Goal: Information Seeking & Learning: Learn about a topic

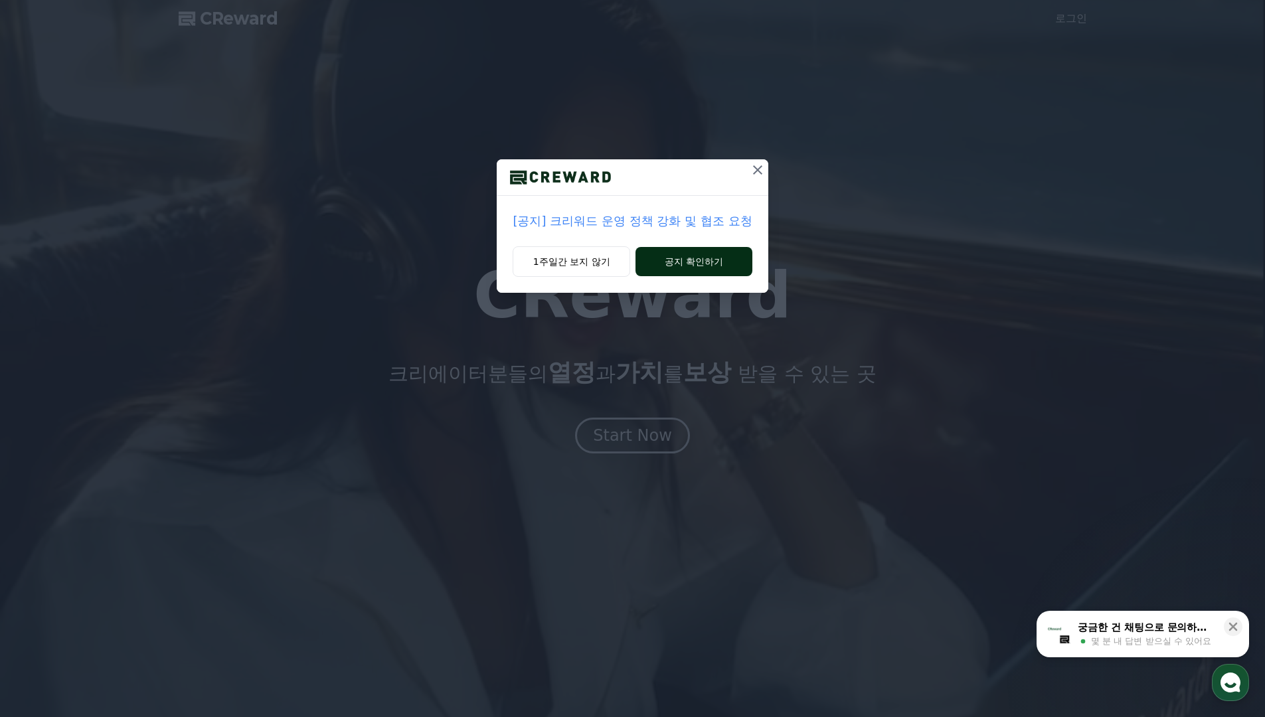
click at [689, 260] on button "공지 확인하기" at bounding box center [694, 261] width 116 height 29
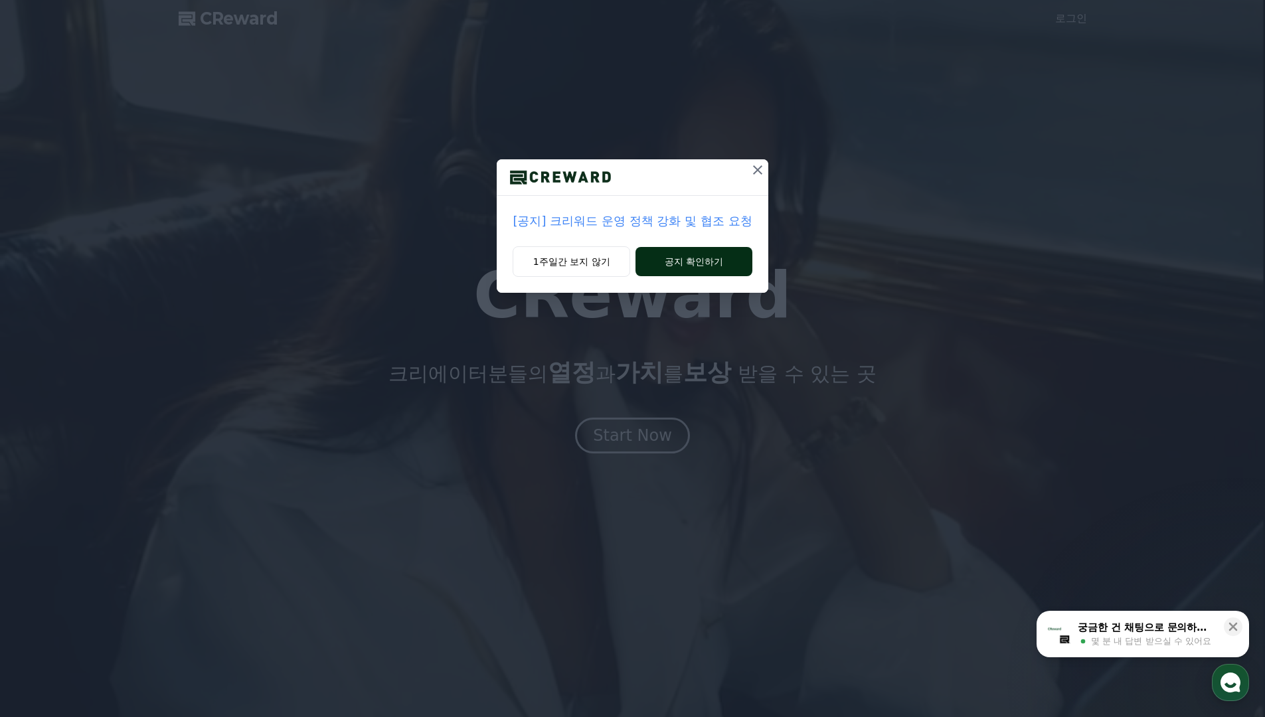
click at [689, 260] on button "공지 확인하기" at bounding box center [694, 261] width 116 height 29
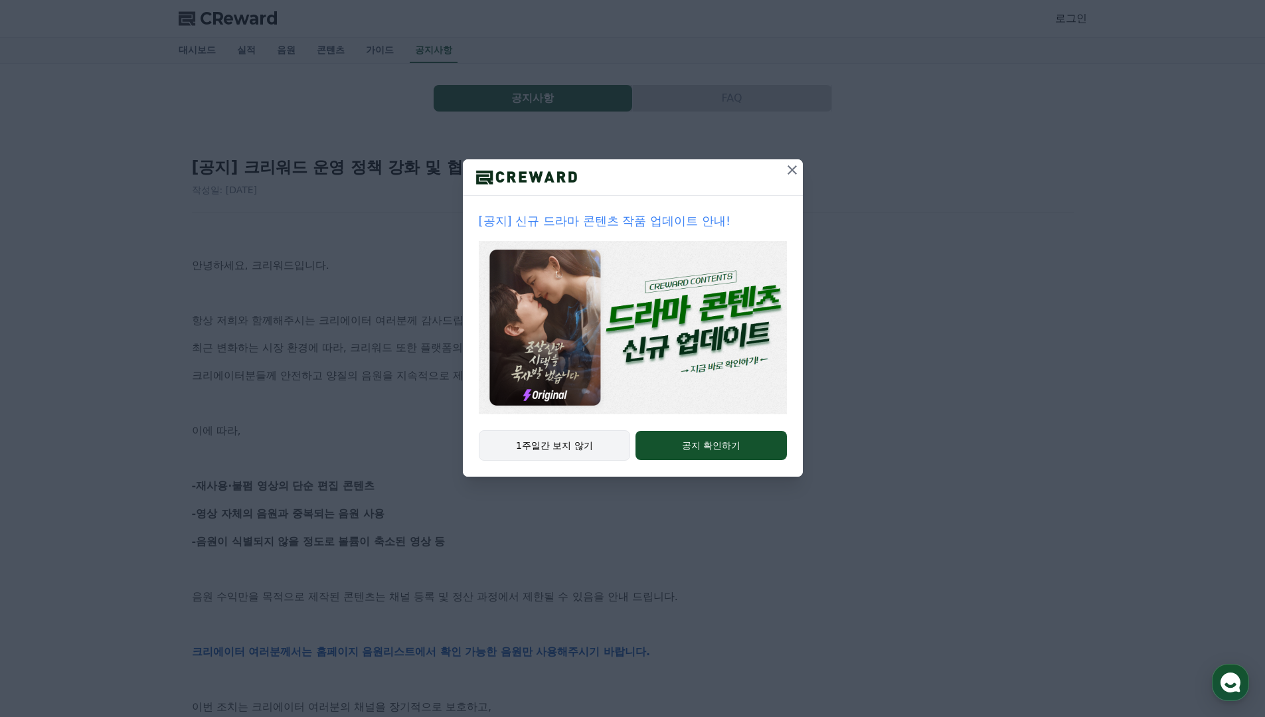
click at [561, 441] on button "1주일간 보지 않기" at bounding box center [555, 445] width 152 height 31
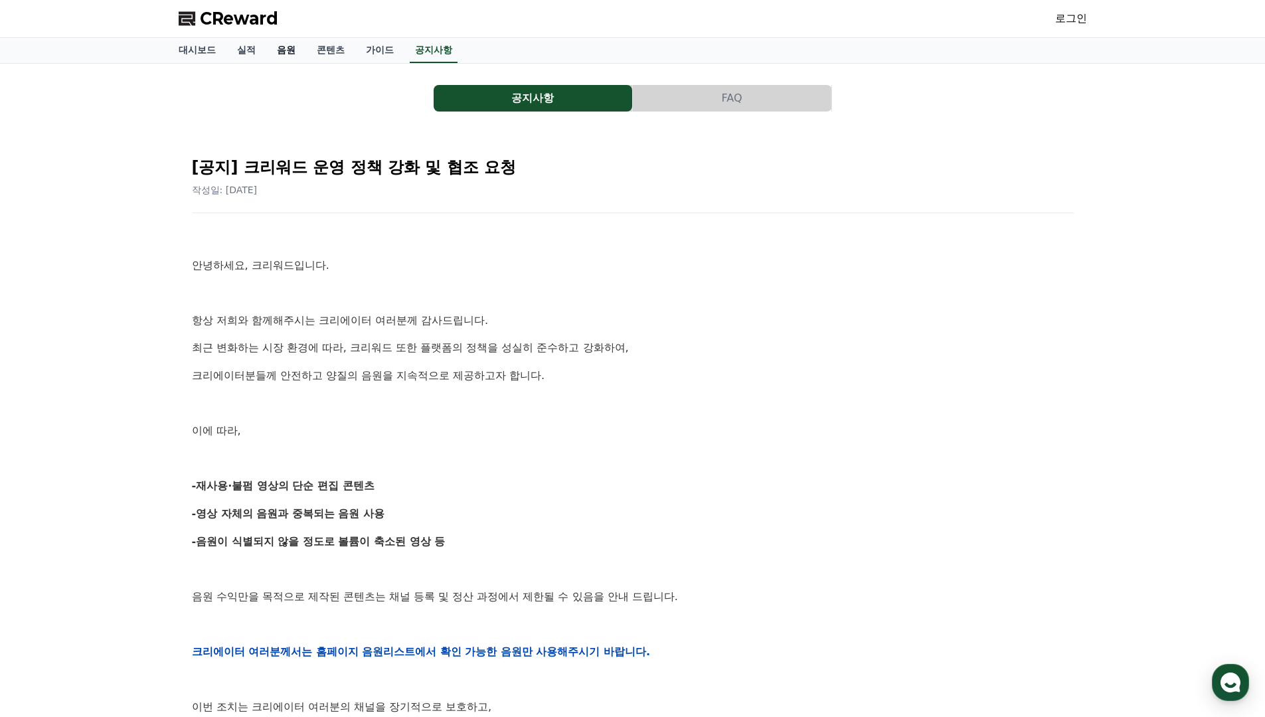
click at [284, 45] on link "음원" at bounding box center [286, 50] width 40 height 25
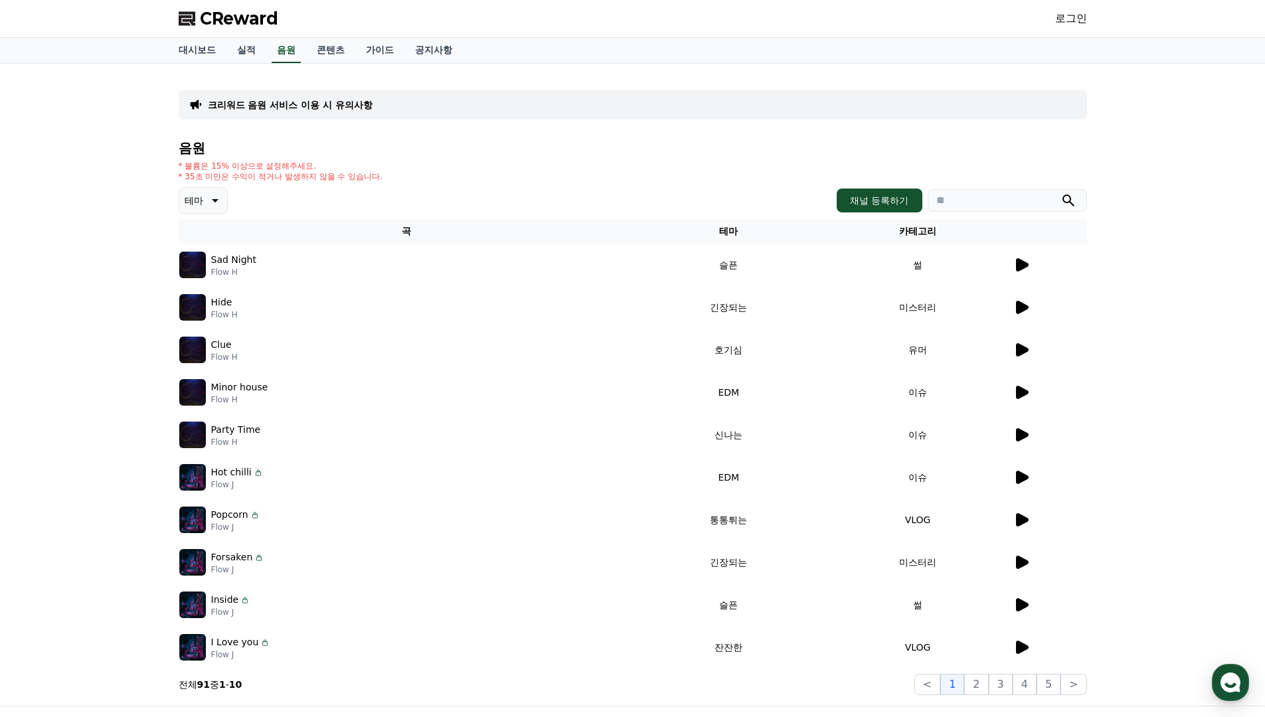
click at [1024, 265] on icon at bounding box center [1022, 264] width 13 height 13
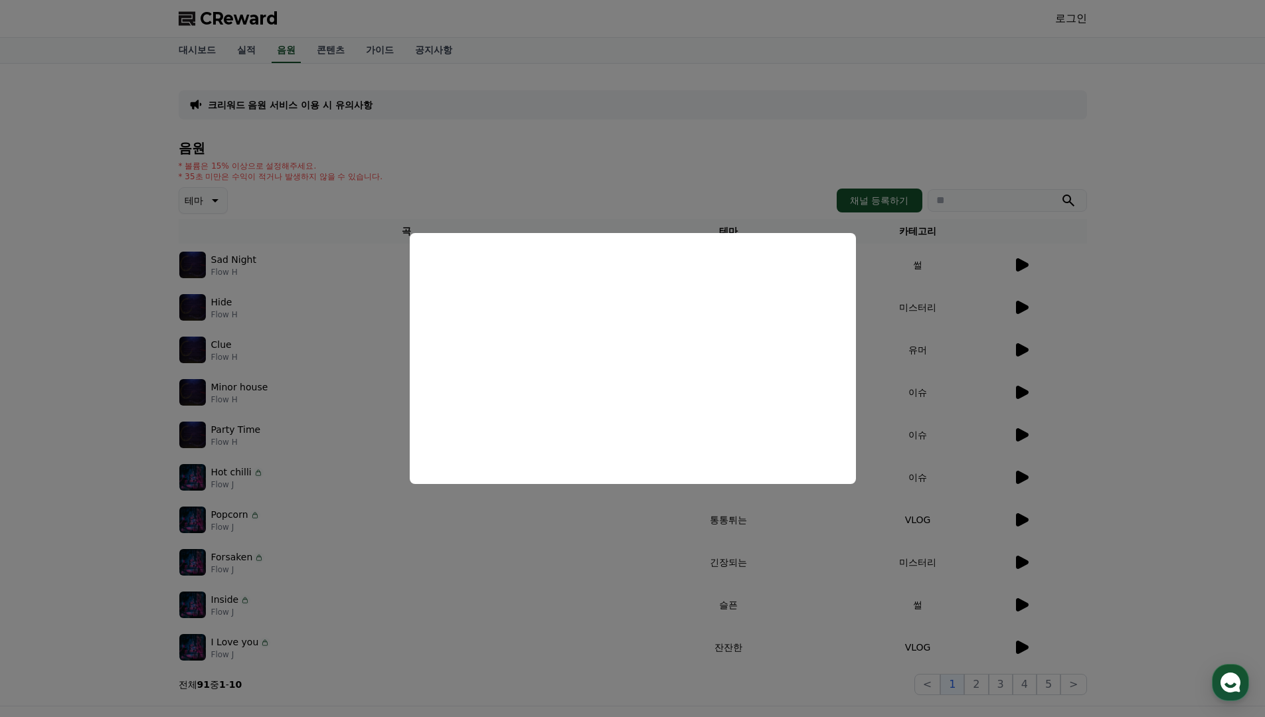
click at [389, 358] on button "close modal" at bounding box center [632, 358] width 1265 height 717
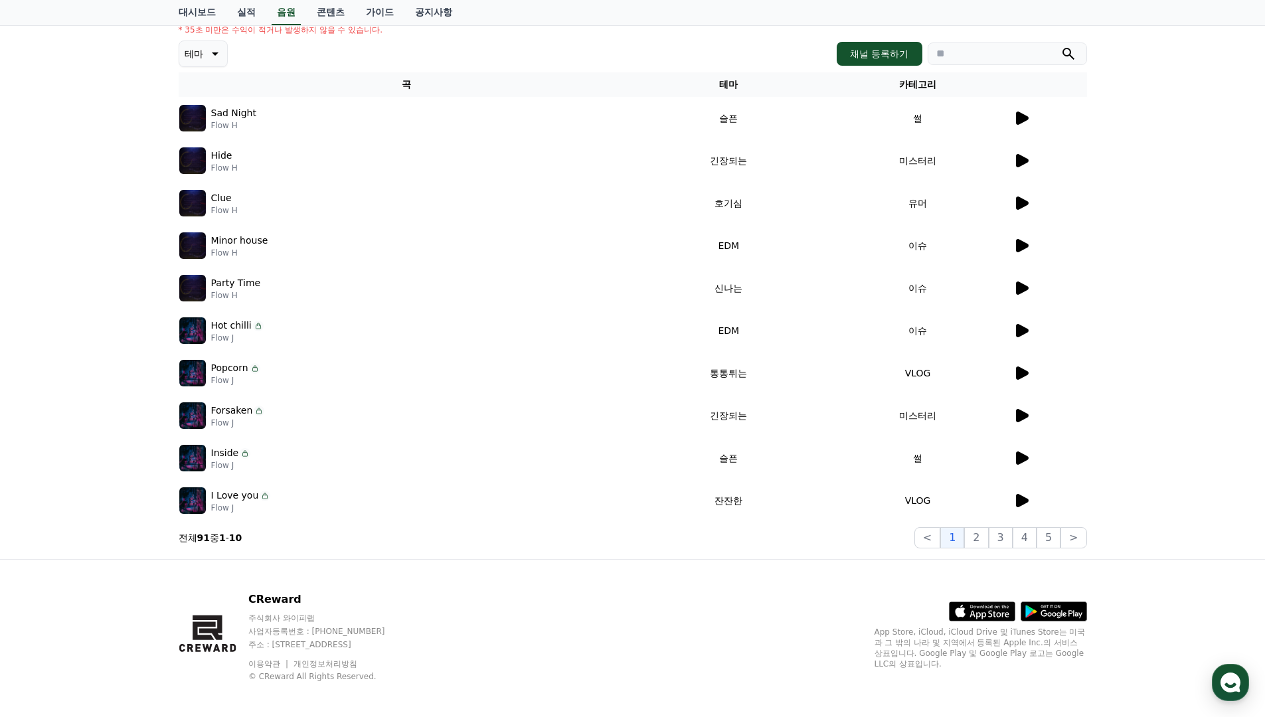
scroll to position [154, 0]
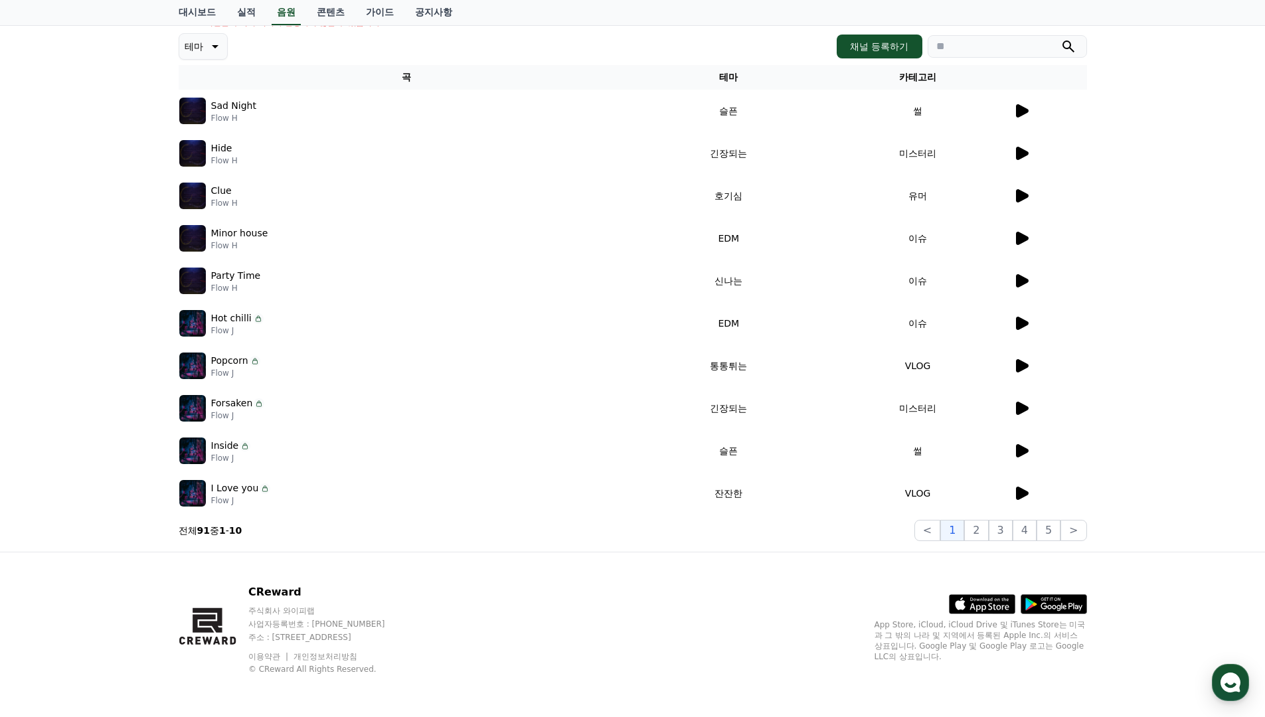
click at [1027, 363] on icon at bounding box center [1022, 366] width 16 height 16
click at [1020, 362] on icon at bounding box center [1022, 365] width 13 height 13
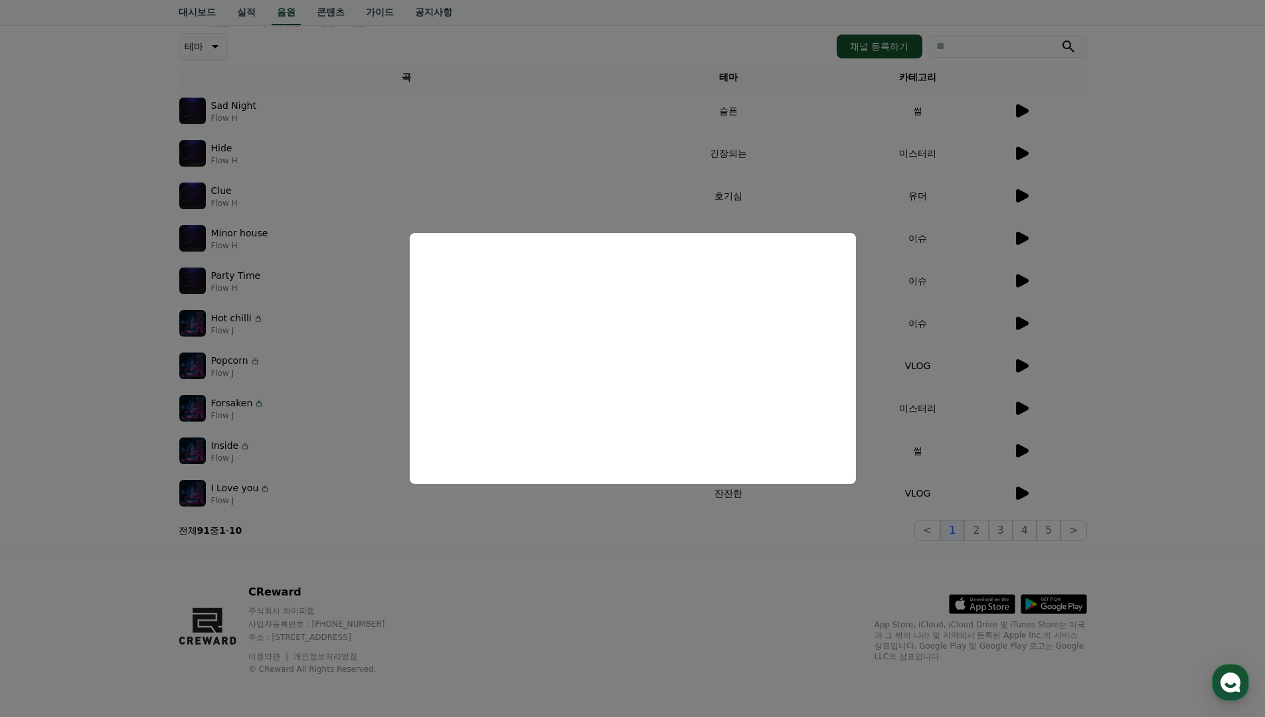
click at [807, 538] on button "close modal" at bounding box center [632, 358] width 1265 height 717
click at [807, 538] on section "전체 91 중 1 - 10 < 1 2 3 4 5 >" at bounding box center [633, 530] width 909 height 21
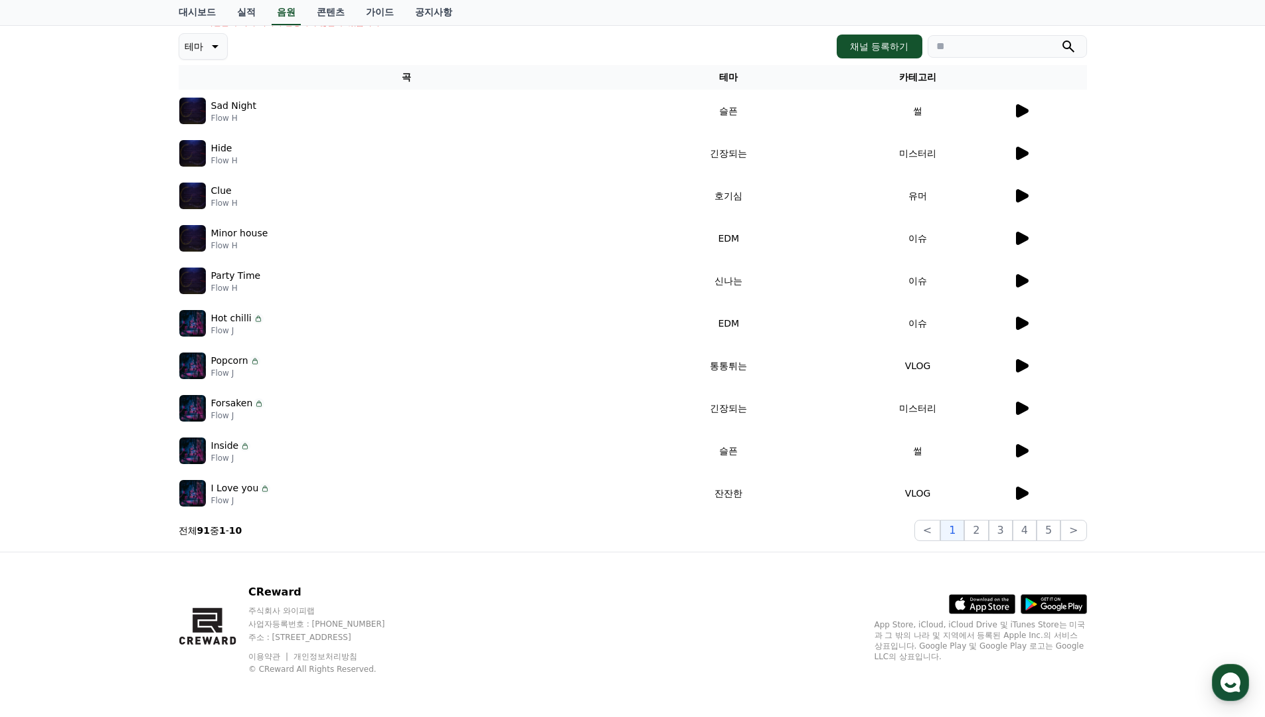
click at [1024, 284] on icon at bounding box center [1022, 280] width 13 height 13
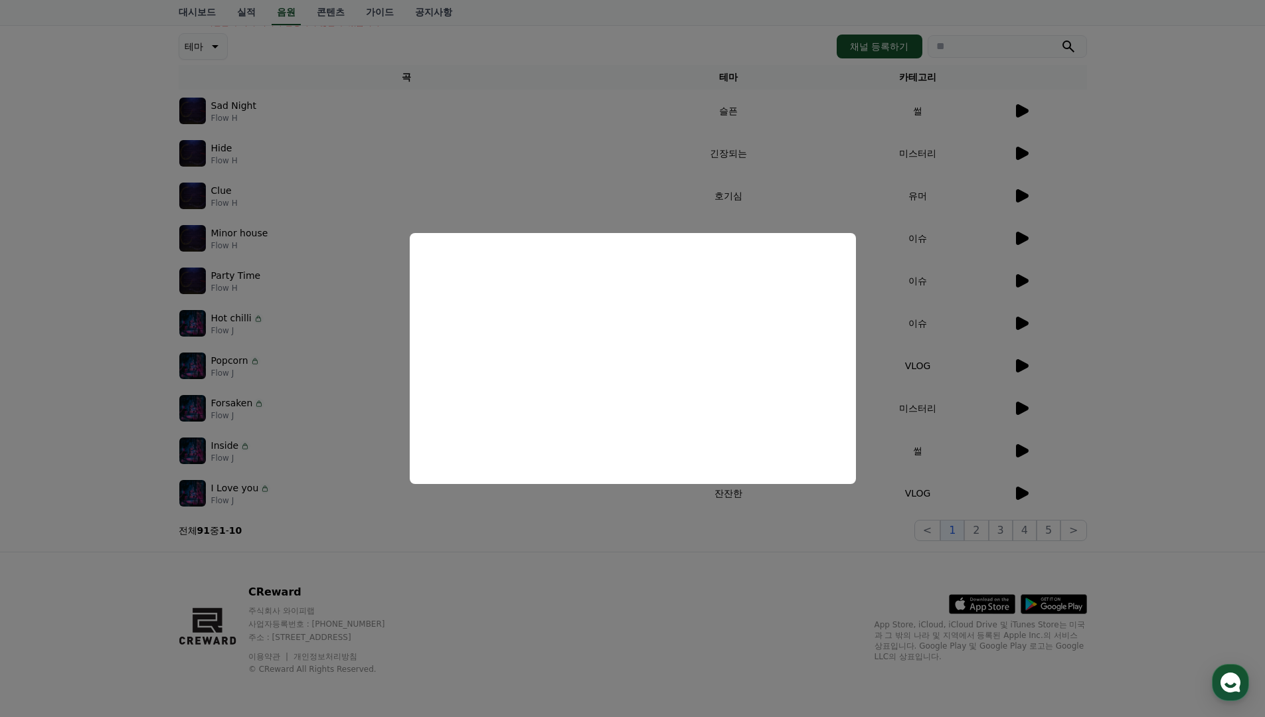
click at [588, 163] on button "close modal" at bounding box center [632, 358] width 1265 height 717
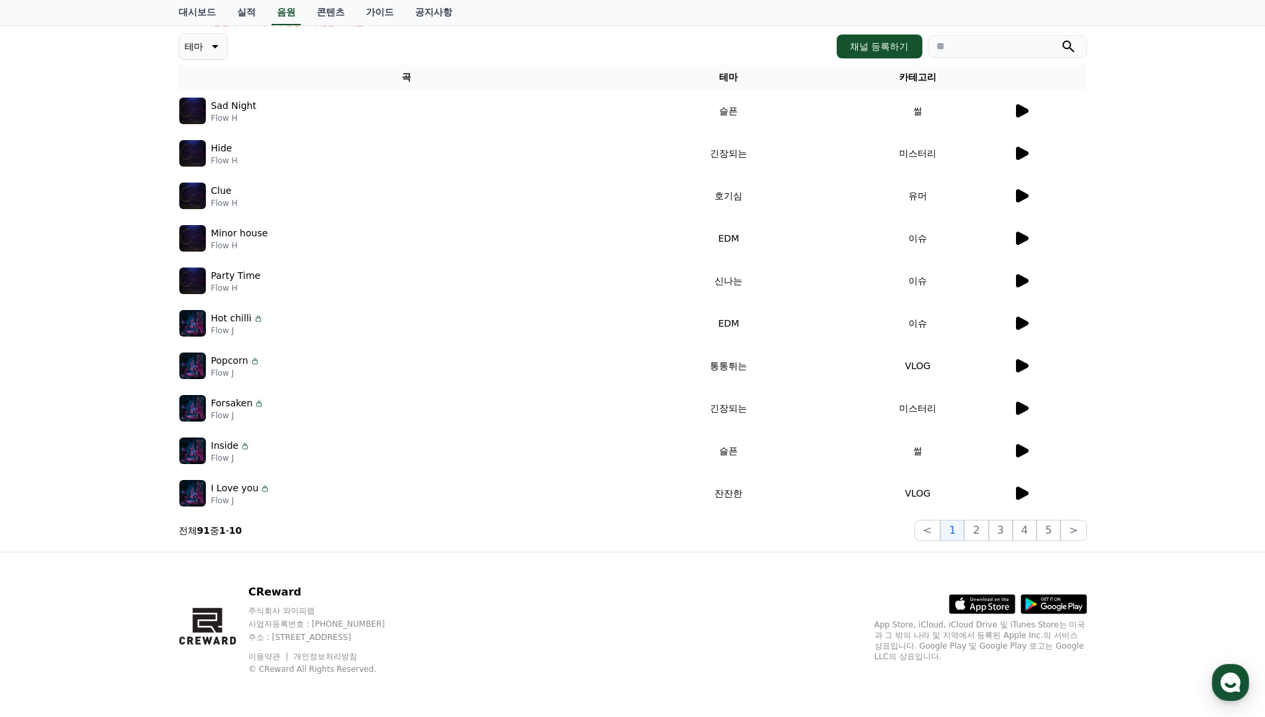
scroll to position [21, 0]
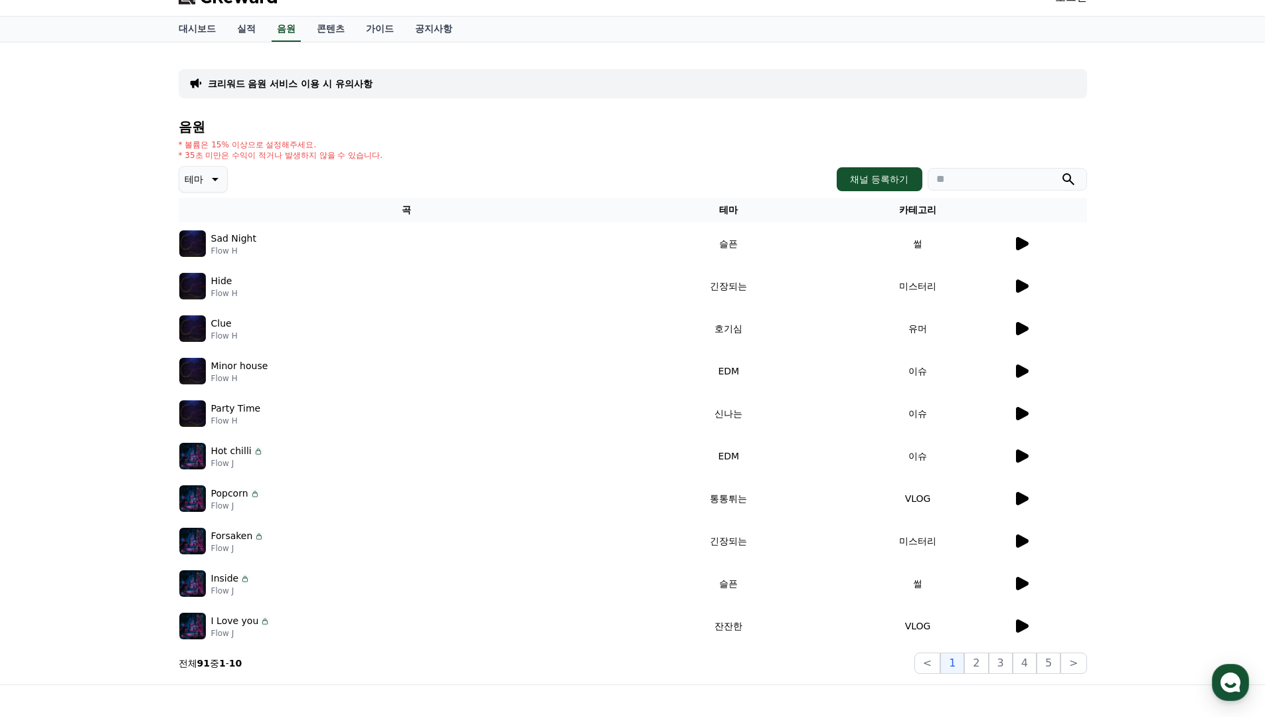
click at [1027, 244] on icon at bounding box center [1022, 243] width 13 height 13
click at [1021, 242] on icon at bounding box center [1022, 243] width 13 height 13
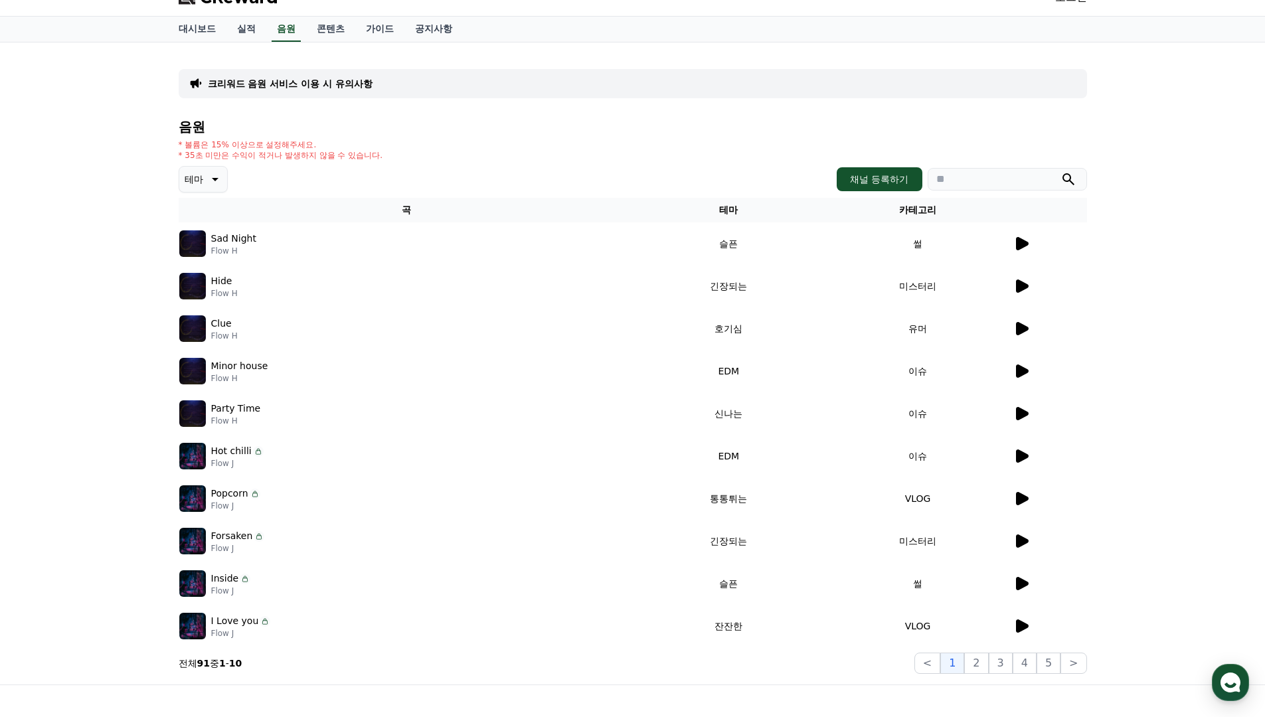
click at [1021, 242] on icon at bounding box center [1022, 243] width 13 height 13
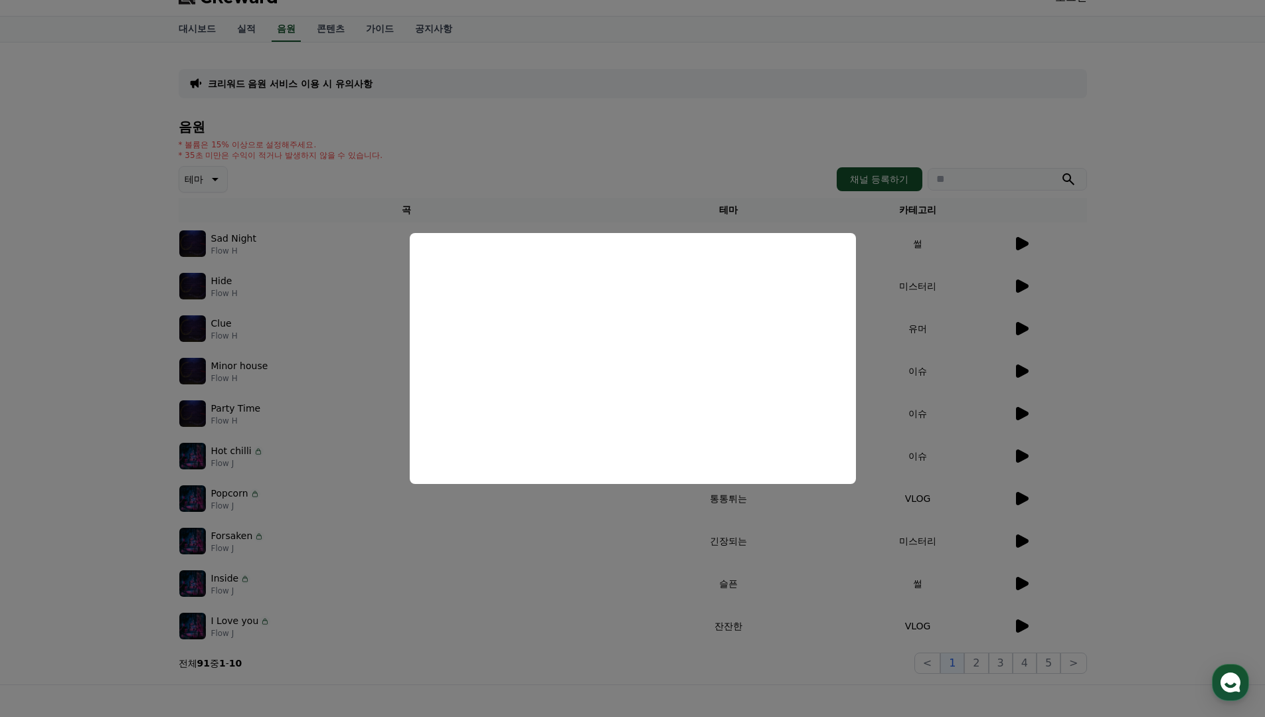
click at [618, 546] on button "close modal" at bounding box center [632, 358] width 1265 height 717
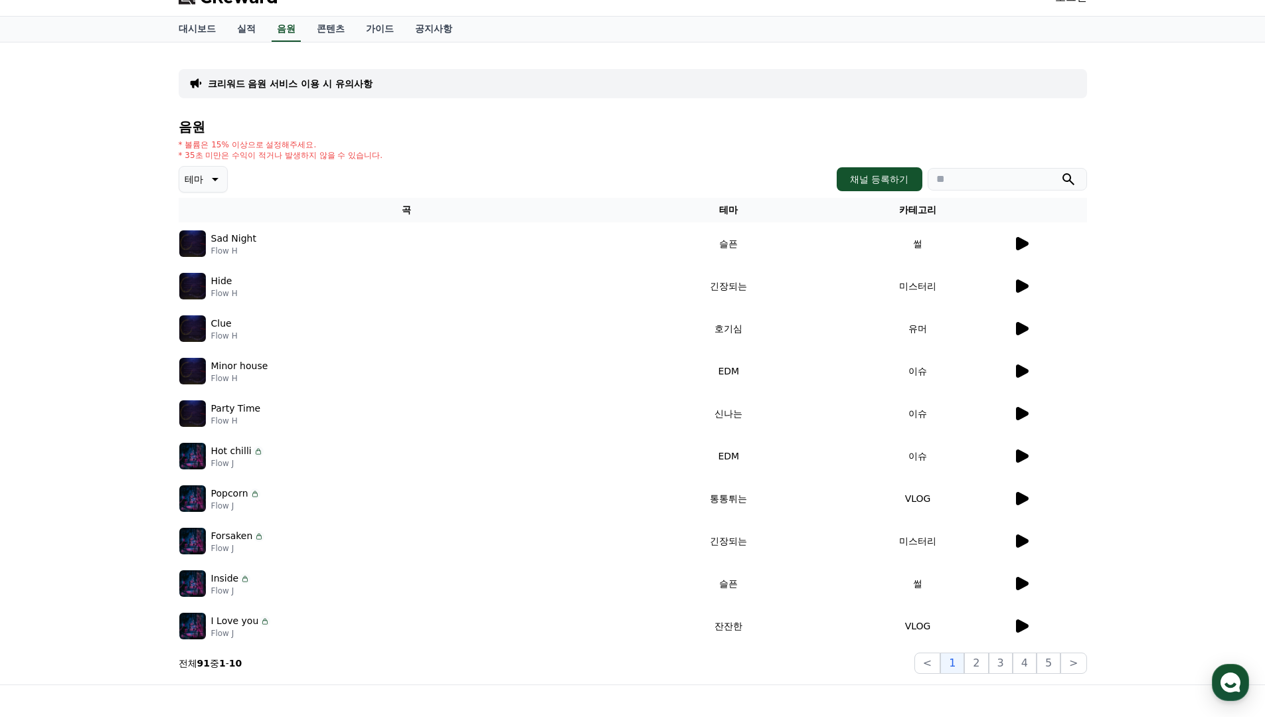
click at [1022, 587] on icon at bounding box center [1022, 583] width 13 height 13
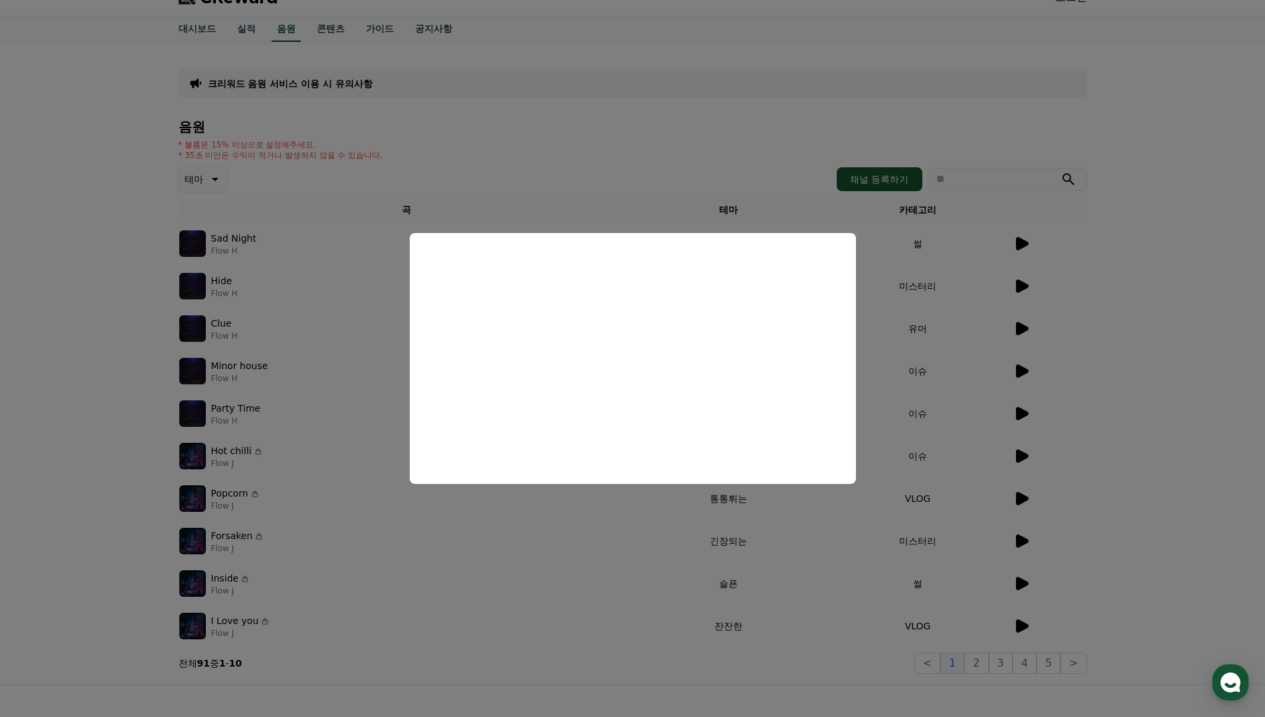
click at [488, 179] on button "close modal" at bounding box center [632, 358] width 1265 height 717
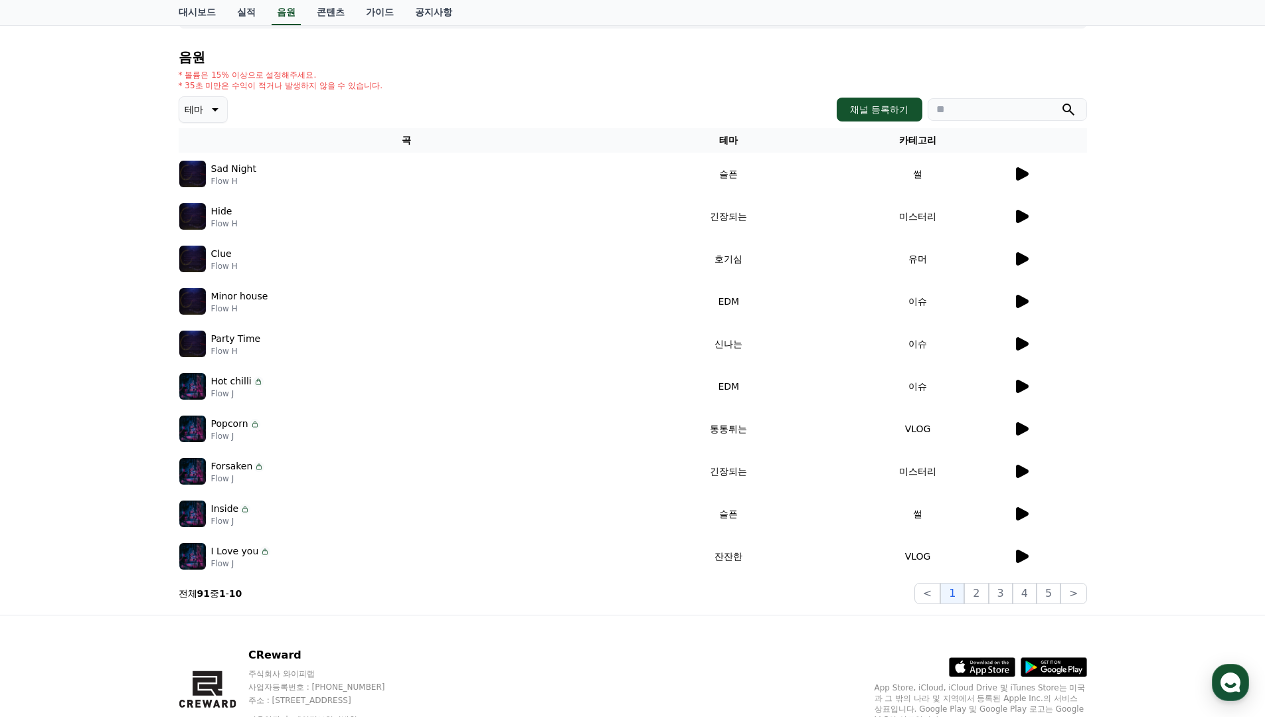
scroll to position [154, 0]
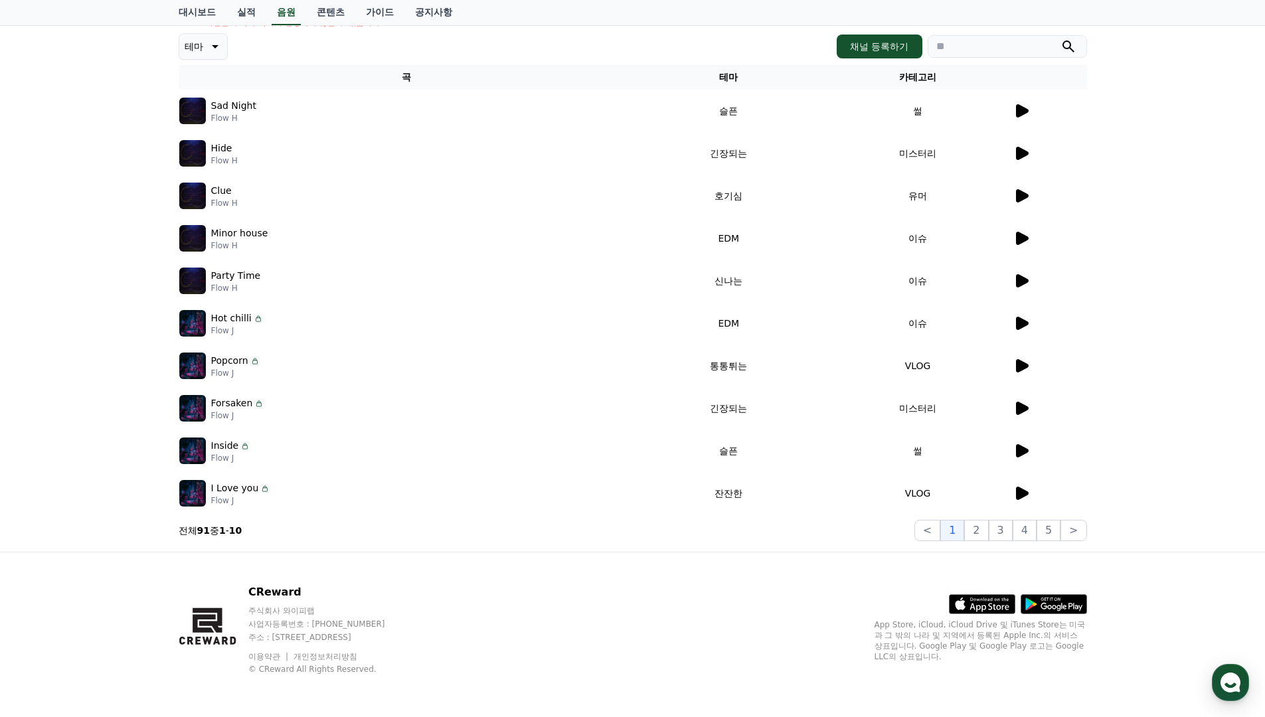
click at [1020, 496] on icon at bounding box center [1022, 493] width 13 height 13
click at [1021, 491] on icon at bounding box center [1022, 493] width 13 height 13
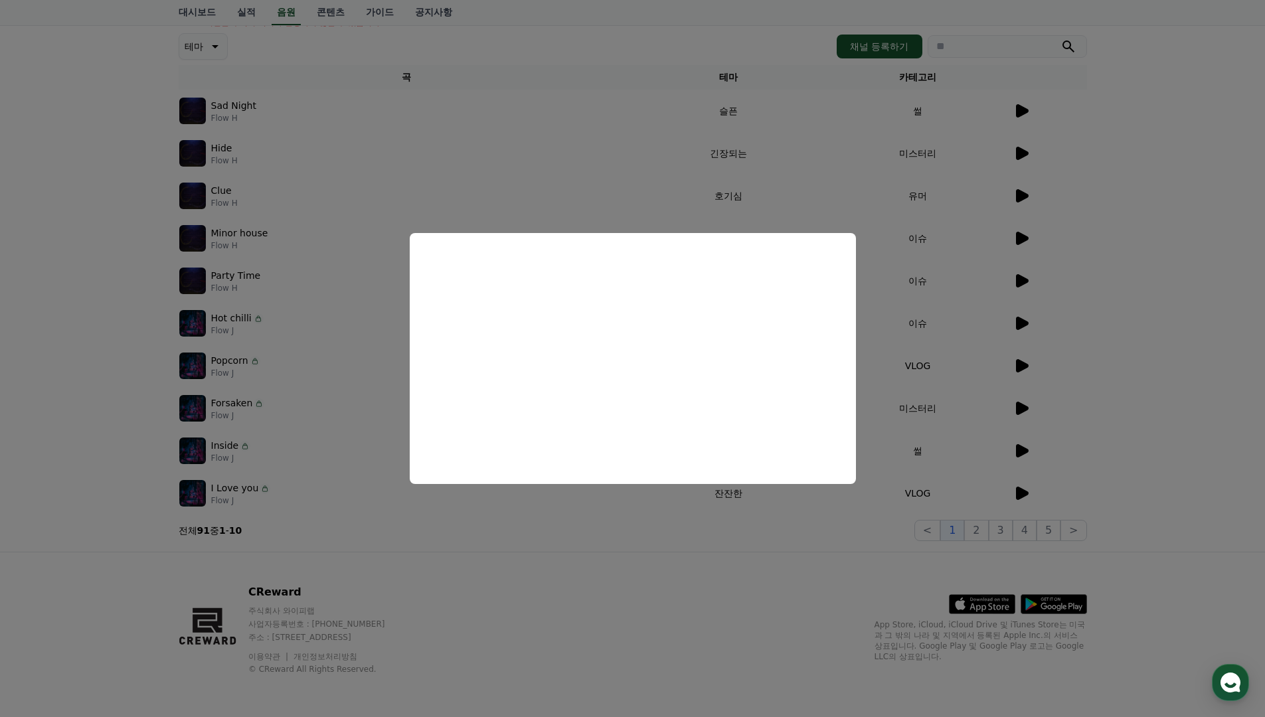
drag, startPoint x: 480, startPoint y: 65, endPoint x: 477, endPoint y: 80, distance: 15.6
click at [480, 68] on button "close modal" at bounding box center [632, 358] width 1265 height 717
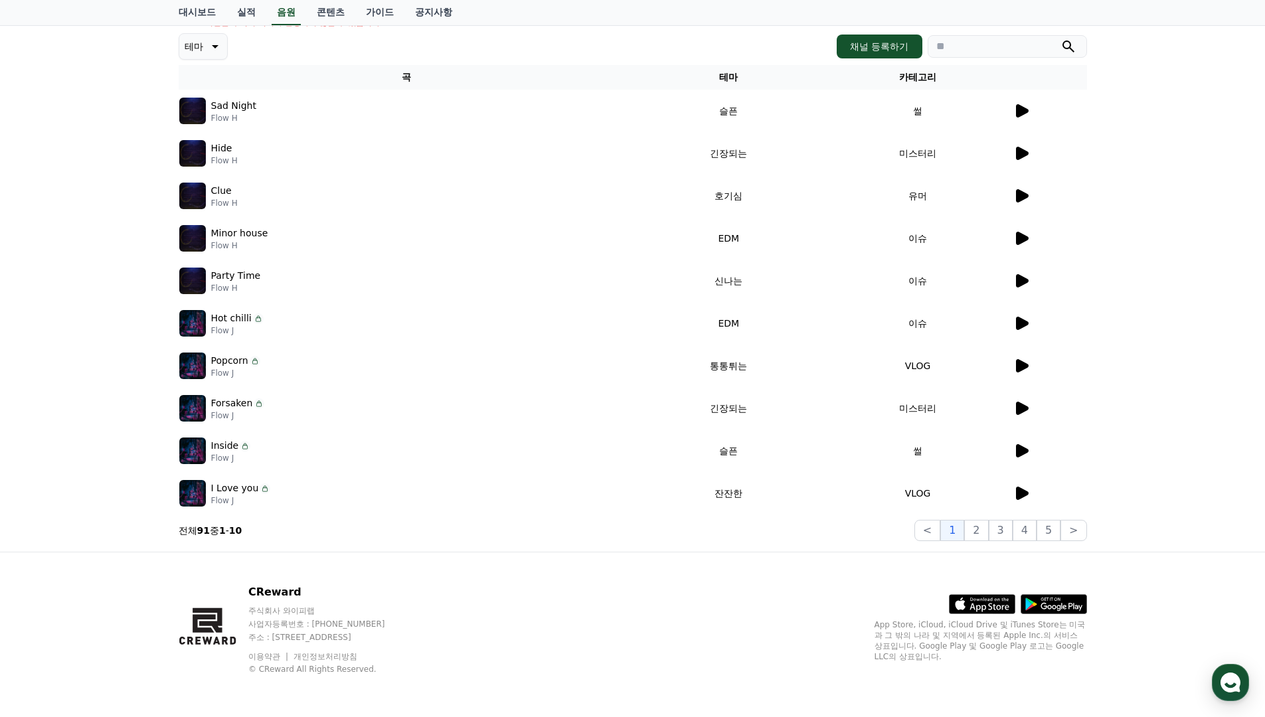
scroll to position [0, 0]
